Goal: Task Accomplishment & Management: Manage account settings

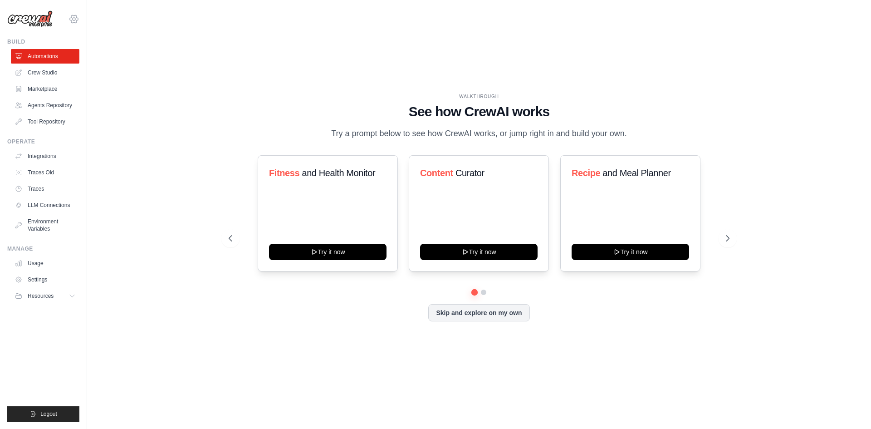
click at [73, 21] on icon at bounding box center [74, 19] width 11 height 11
click at [127, 58] on span "Settings" at bounding box center [114, 56] width 72 height 9
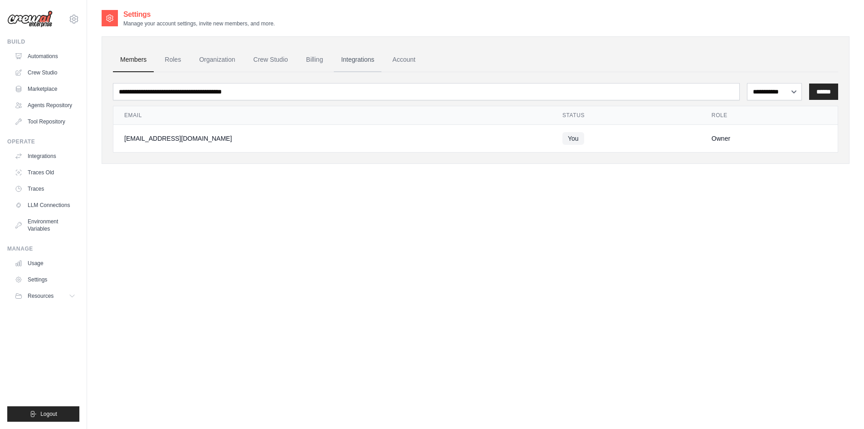
click at [353, 58] on link "Integrations" at bounding box center [358, 60] width 48 height 25
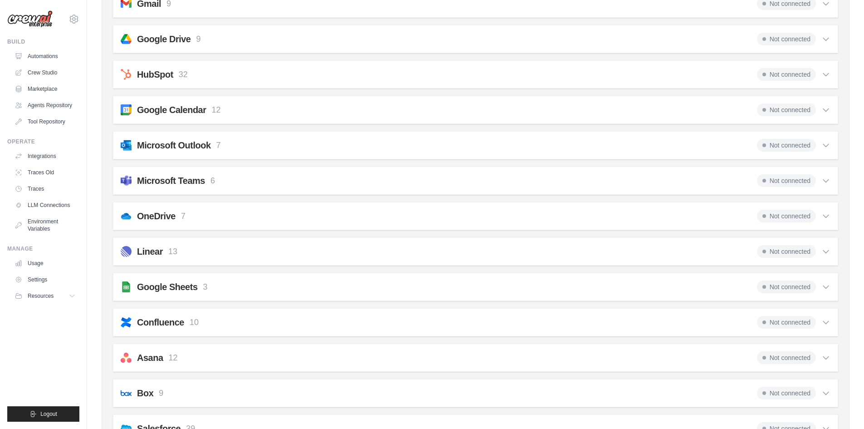
scroll to position [152, 0]
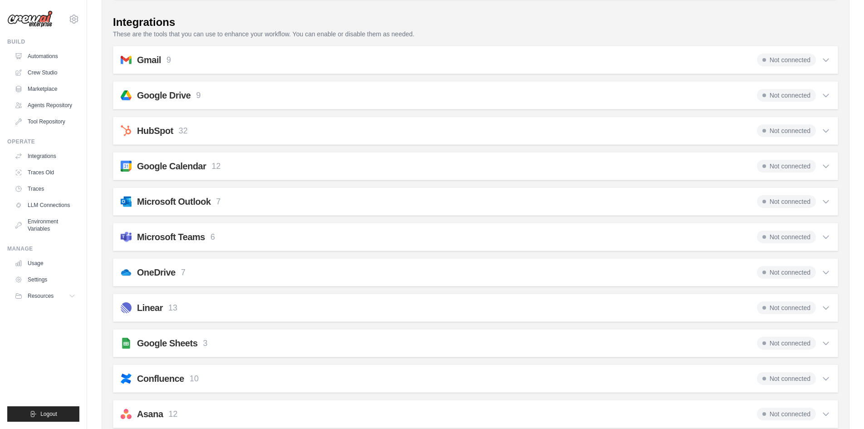
click at [830, 168] on icon at bounding box center [826, 166] width 9 height 9
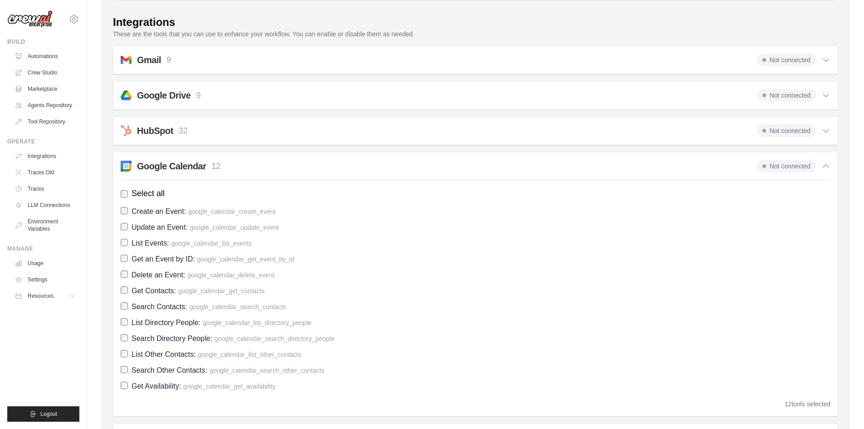
click at [830, 168] on icon at bounding box center [826, 166] width 9 height 9
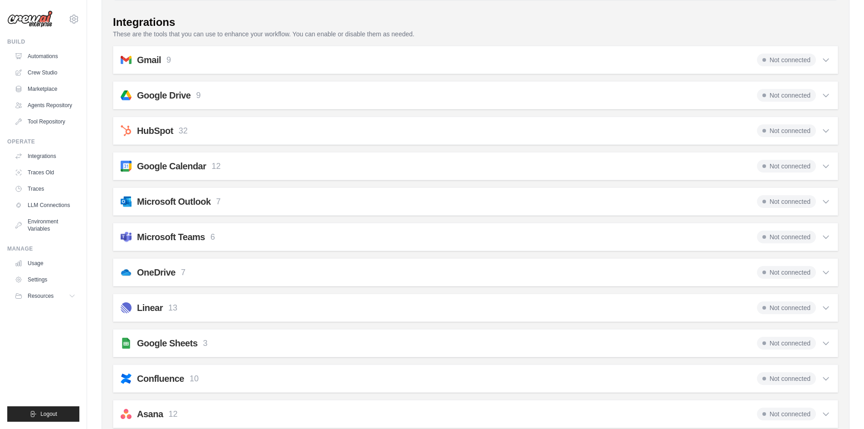
click at [830, 129] on icon at bounding box center [826, 130] width 9 height 9
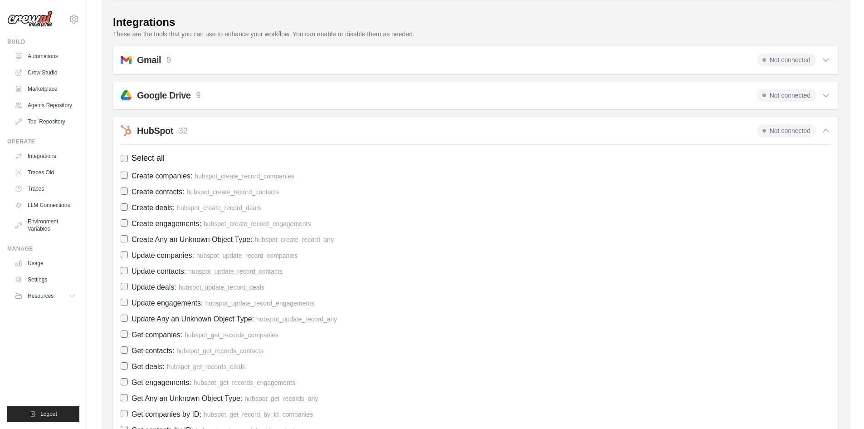
click at [830, 129] on icon at bounding box center [826, 130] width 9 height 9
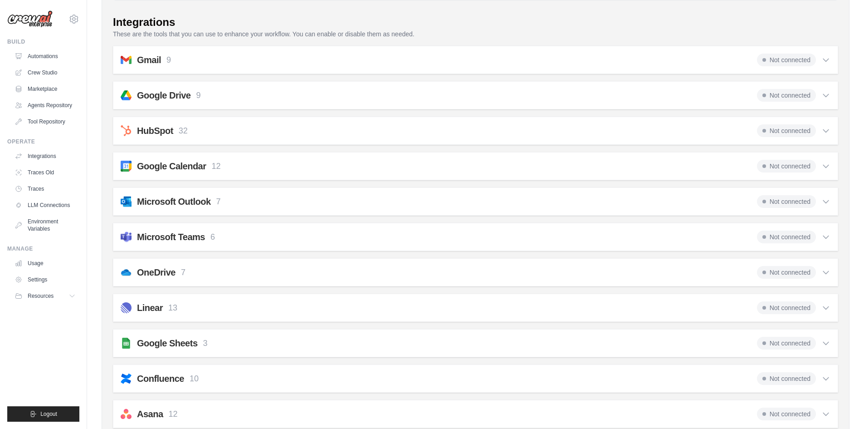
click at [830, 129] on icon at bounding box center [826, 130] width 9 height 9
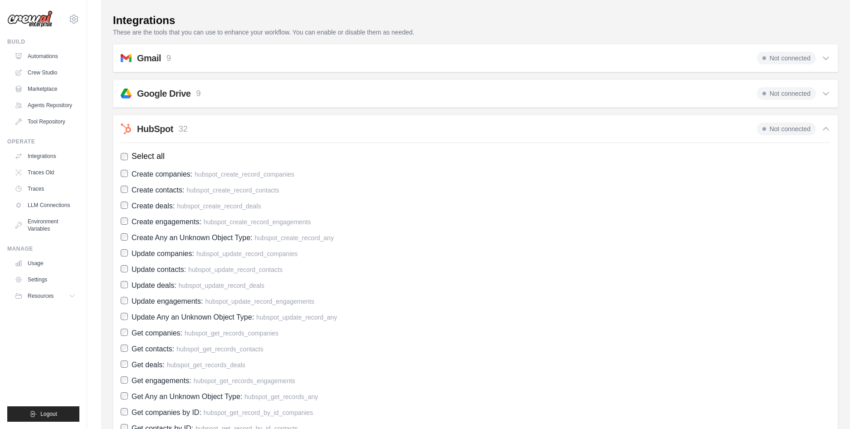
scroll to position [61, 0]
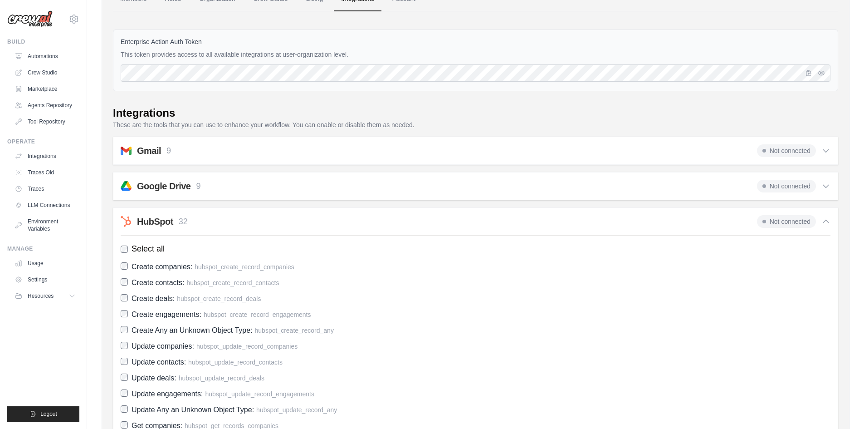
click at [824, 226] on icon at bounding box center [826, 221] width 9 height 9
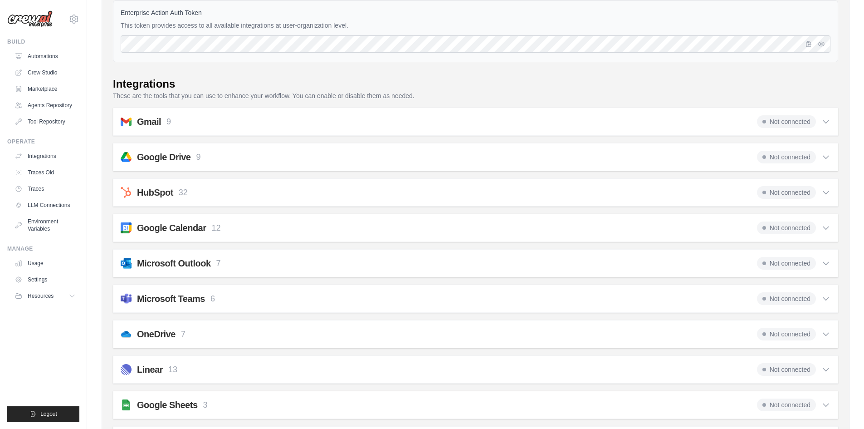
scroll to position [152, 0]
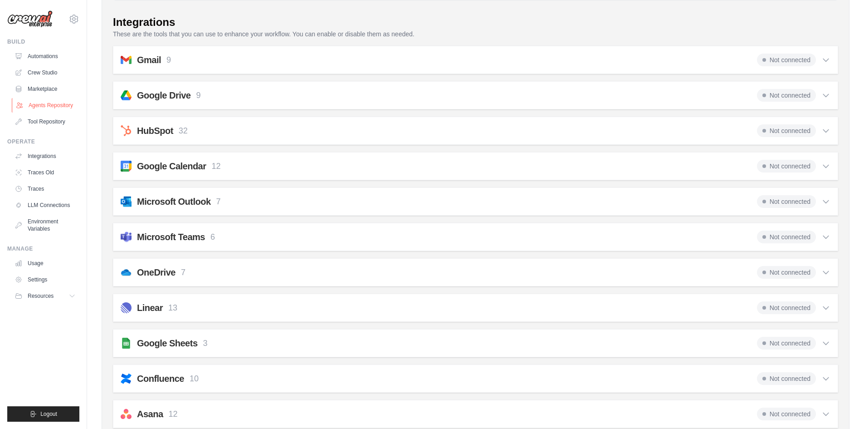
click at [45, 104] on link "Agents Repository" at bounding box center [46, 105] width 69 height 15
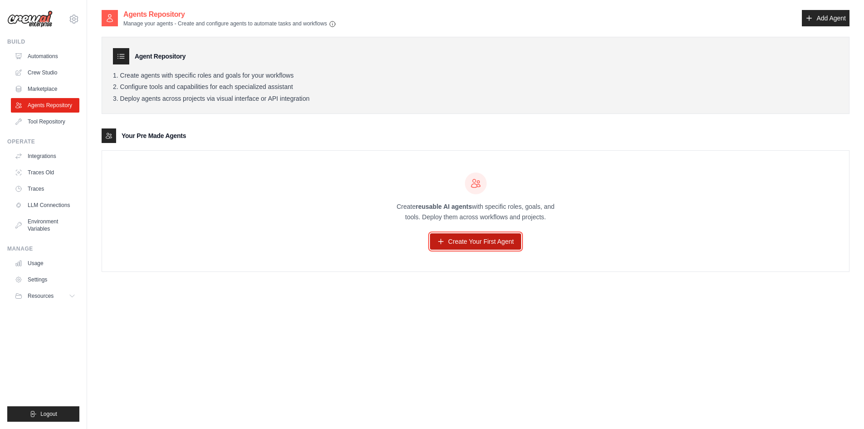
click at [488, 240] on link "Create Your First Agent" at bounding box center [475, 241] width 91 height 16
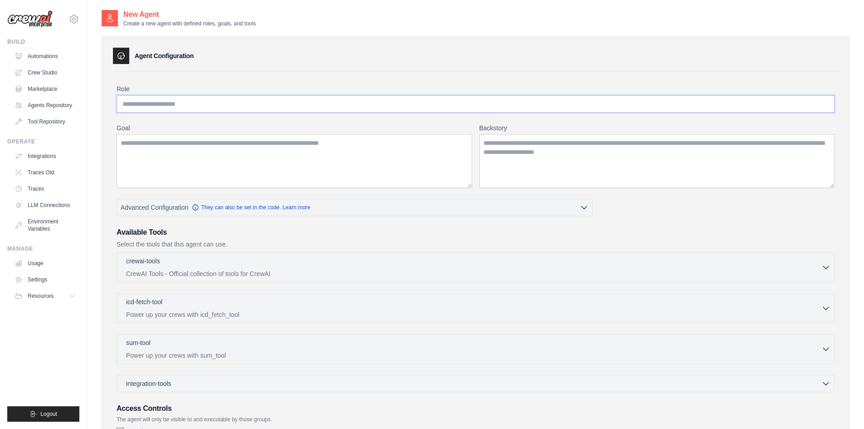
drag, startPoint x: 199, startPoint y: 95, endPoint x: 490, endPoint y: 130, distance: 292.9
click at [513, 118] on div "Role Goal Backstory Advanced Configuration They can also be set in the code. Le…" at bounding box center [476, 268] width 718 height 368
drag, startPoint x: 285, startPoint y: 152, endPoint x: 430, endPoint y: 175, distance: 146.5
click at [430, 175] on textarea "Goal" at bounding box center [295, 161] width 356 height 54
drag, startPoint x: 525, startPoint y: 172, endPoint x: 495, endPoint y: 189, distance: 34.6
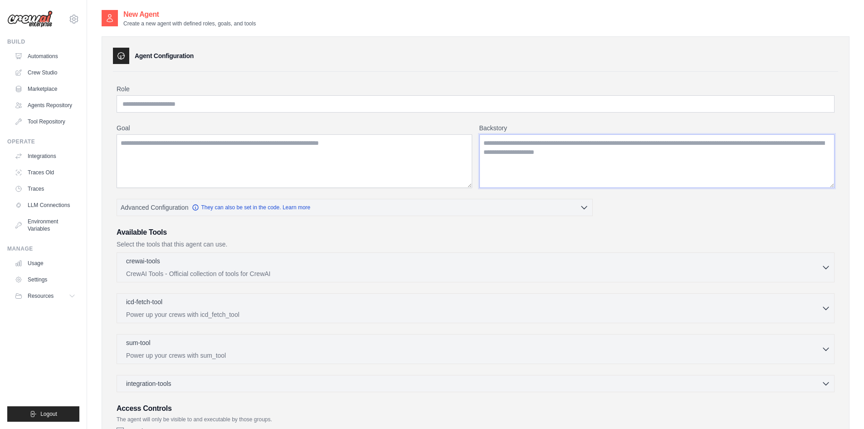
click at [516, 174] on textarea "Backstory" at bounding box center [658, 161] width 356 height 54
click at [632, 265] on div "crewai-tools 0 selected" at bounding box center [474, 261] width 696 height 11
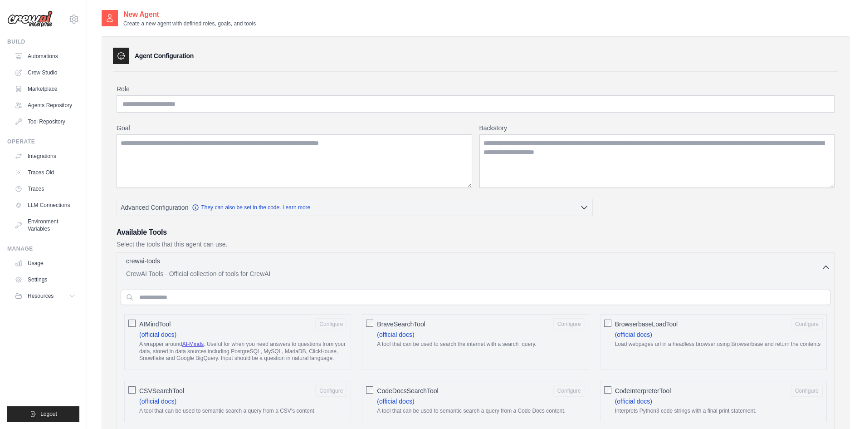
click at [28, 22] on img at bounding box center [29, 18] width 45 height 17
click at [52, 51] on link "Automations" at bounding box center [46, 56] width 69 height 15
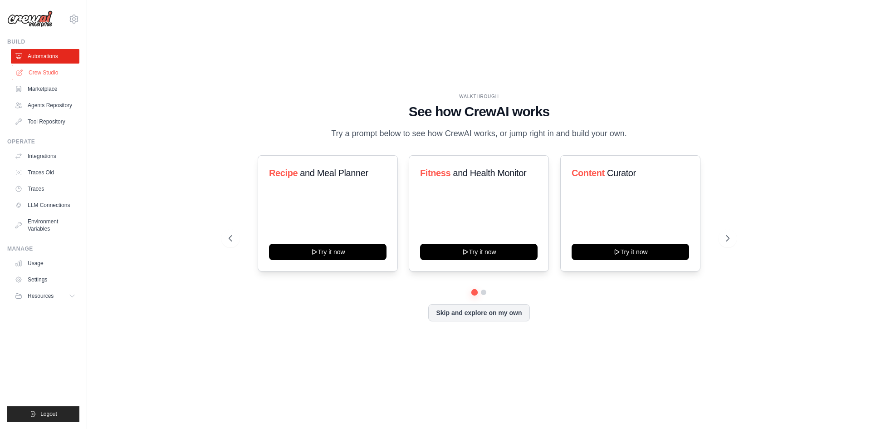
click at [33, 73] on link "Crew Studio" at bounding box center [46, 72] width 69 height 15
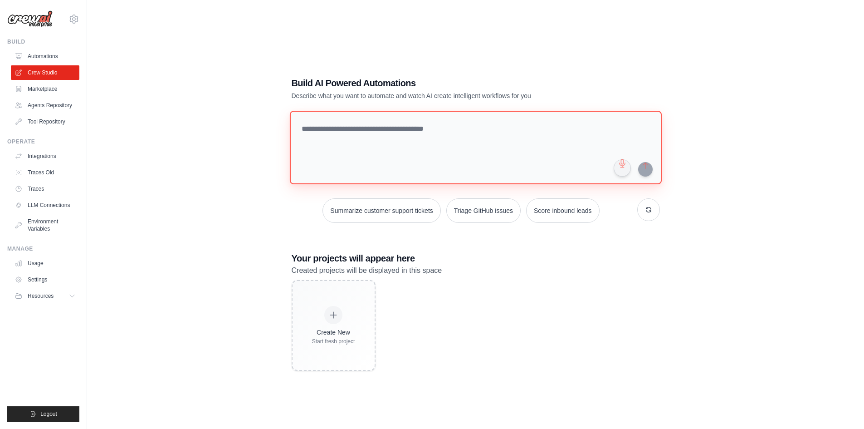
click at [362, 152] on textarea at bounding box center [476, 148] width 372 height 74
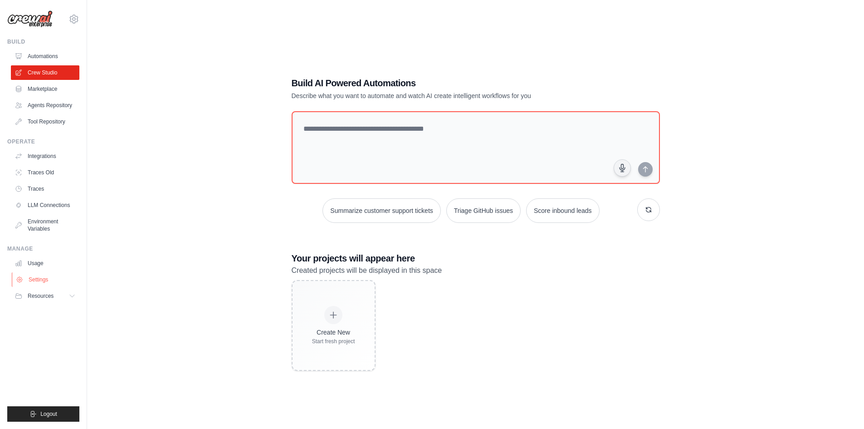
click at [45, 282] on link "Settings" at bounding box center [46, 279] width 69 height 15
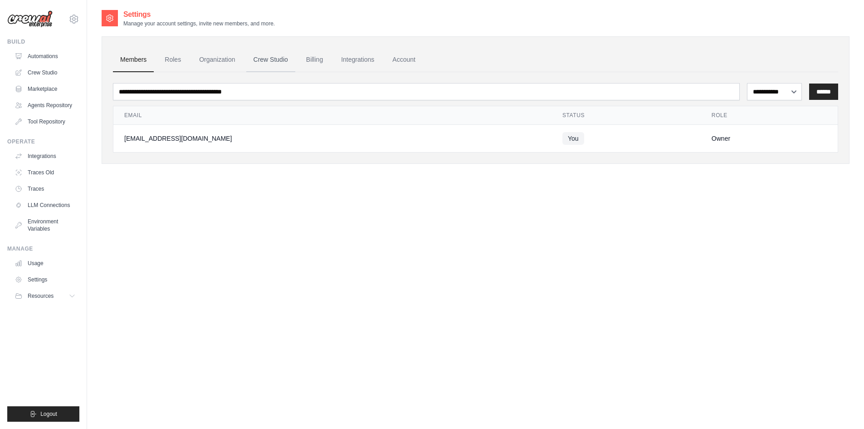
click at [269, 59] on link "Crew Studio" at bounding box center [270, 60] width 49 height 25
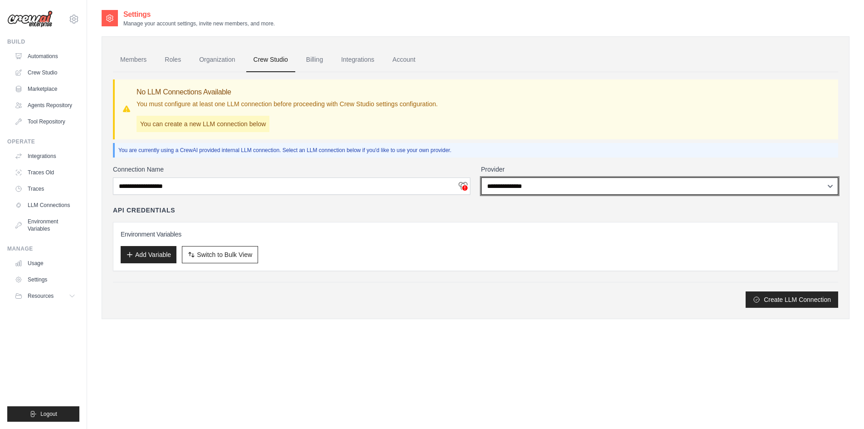
click at [506, 191] on select "**********" at bounding box center [660, 185] width 358 height 17
select select "******"
click at [481, 177] on select "**********" at bounding box center [660, 185] width 358 height 17
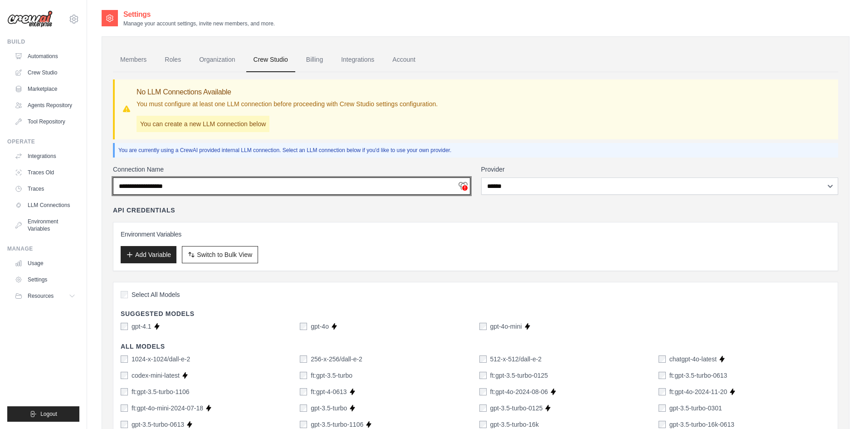
click at [364, 185] on input "Connection Name" at bounding box center [292, 185] width 358 height 17
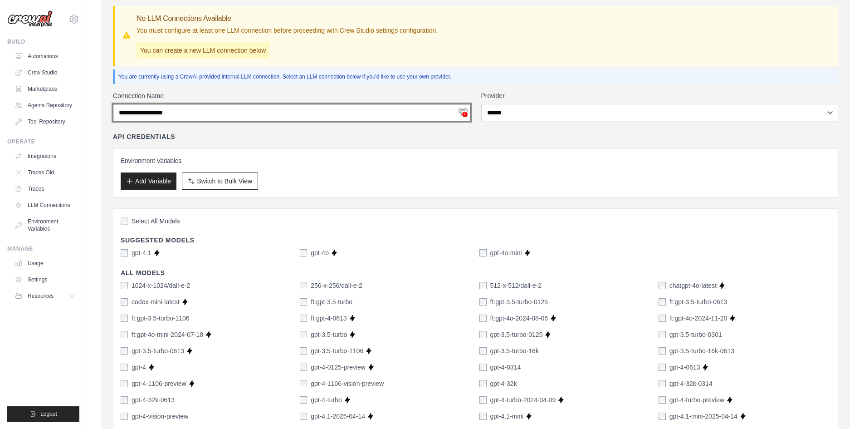
scroll to position [91, 0]
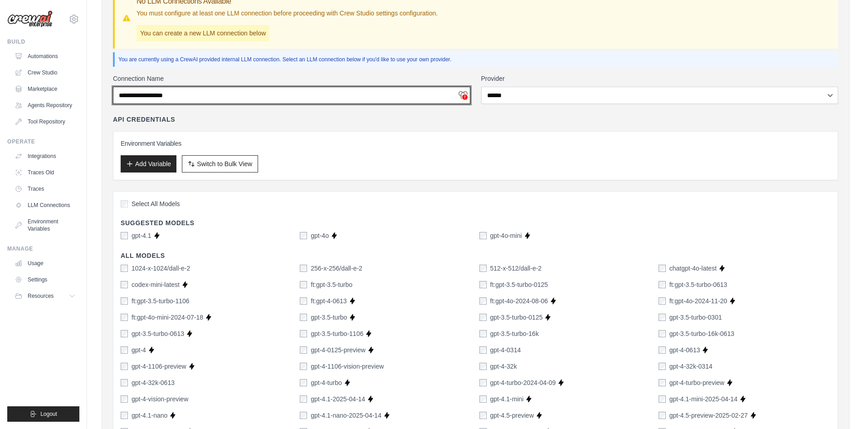
click at [202, 93] on input "Connection Name" at bounding box center [292, 95] width 358 height 17
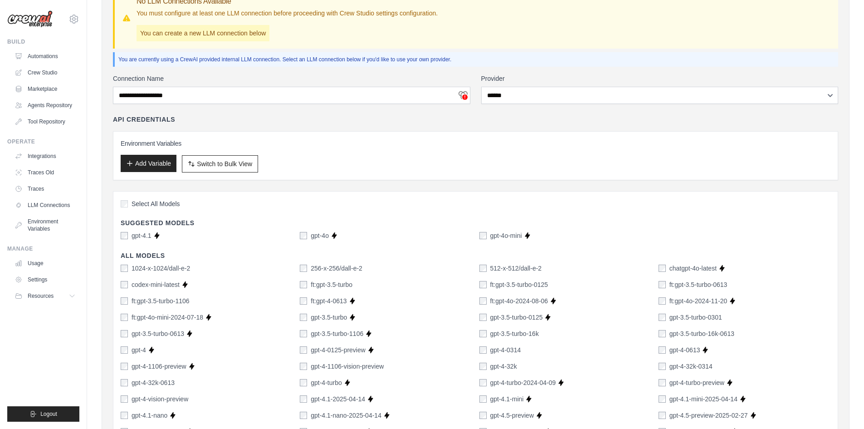
click at [157, 167] on button "Add Variable" at bounding box center [149, 163] width 56 height 17
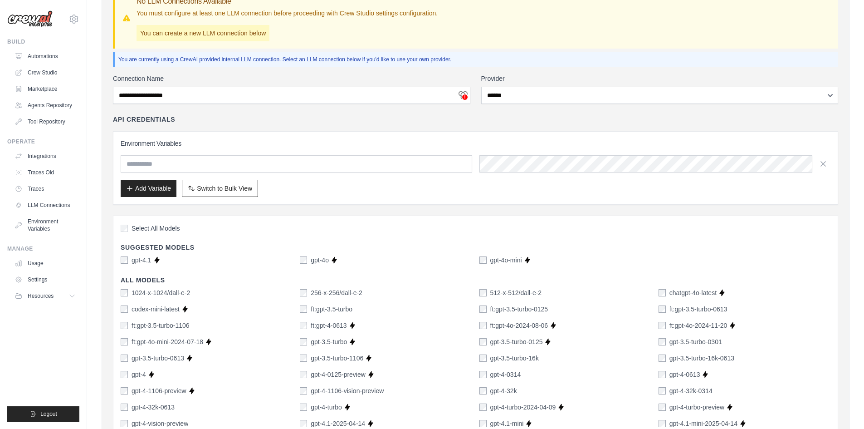
drag, startPoint x: 154, startPoint y: 162, endPoint x: 376, endPoint y: 162, distance: 221.9
click at [373, 162] on input "text" at bounding box center [297, 163] width 352 height 17
click at [416, 200] on div "Environment Variables Add Variable Switch to Bulk View Switch to Table View" at bounding box center [476, 168] width 726 height 74
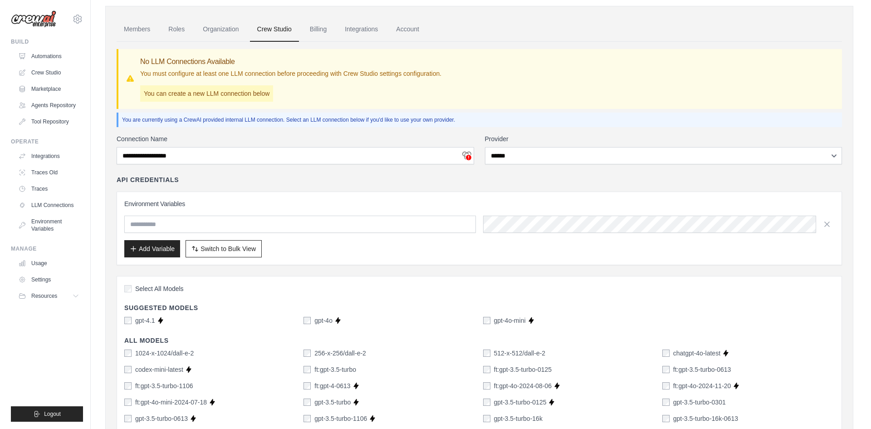
scroll to position [0, 0]
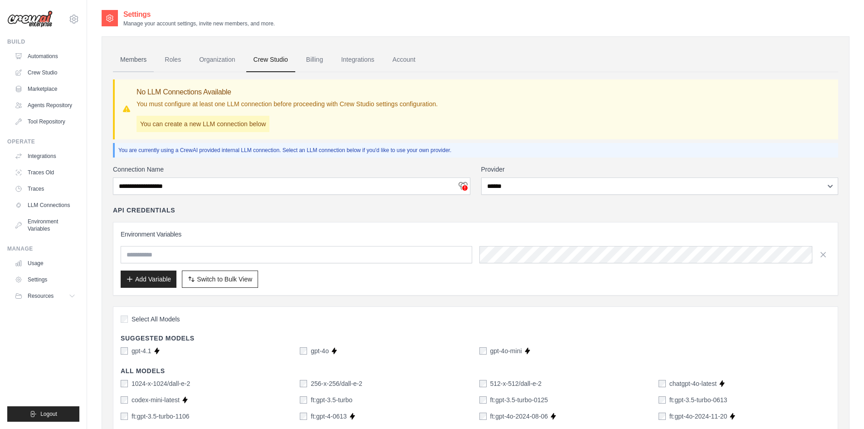
click at [123, 63] on link "Members" at bounding box center [133, 60] width 41 height 25
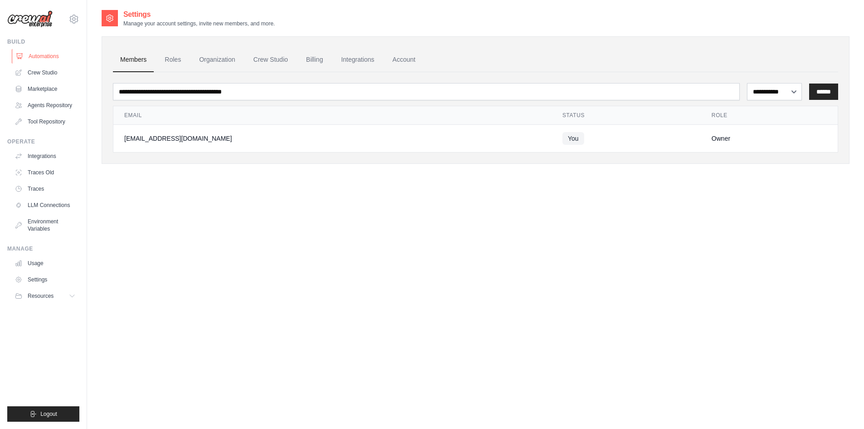
click at [36, 57] on link "Automations" at bounding box center [46, 56] width 69 height 15
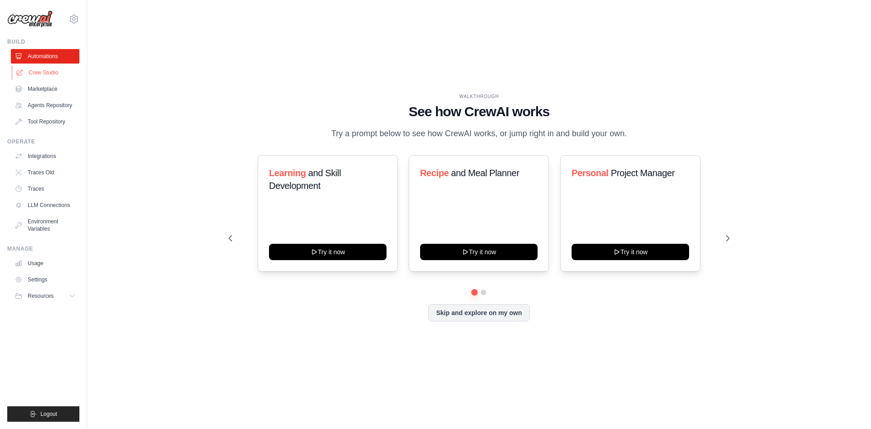
click at [43, 72] on link "Crew Studio" at bounding box center [46, 72] width 69 height 15
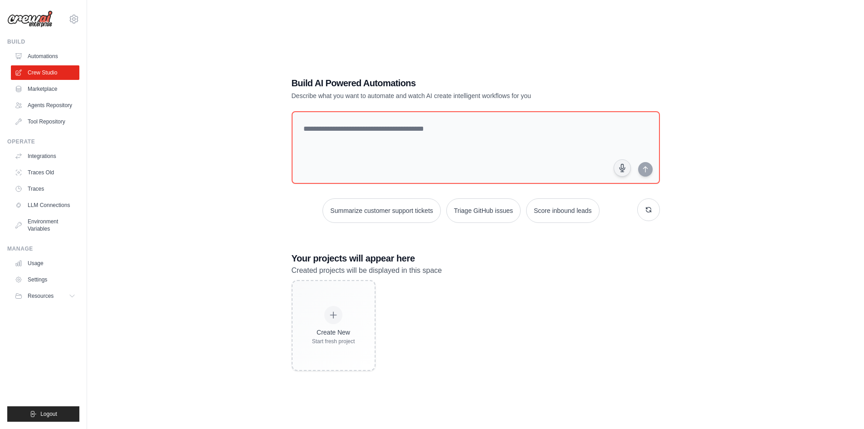
click at [251, 92] on div "Build AI Powered Automations Describe what you want to automate and watch AI cr…" at bounding box center [476, 223] width 748 height 429
click at [50, 105] on link "Agents Repository" at bounding box center [46, 105] width 69 height 15
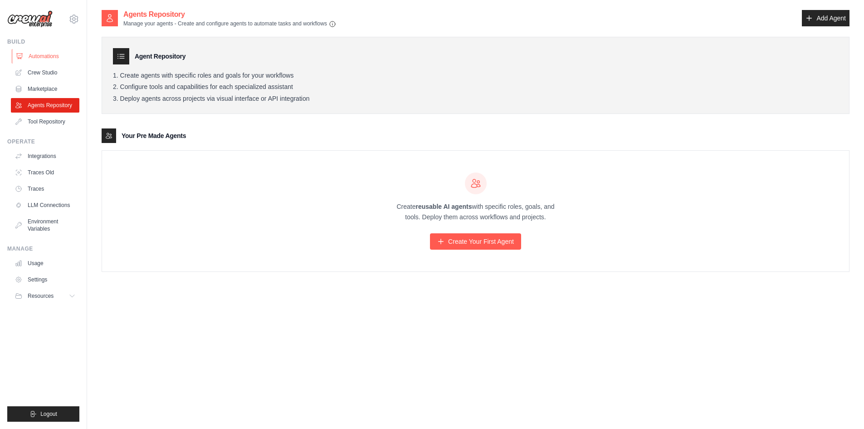
click at [46, 57] on link "Automations" at bounding box center [46, 56] width 69 height 15
